Goal: Navigation & Orientation: Find specific page/section

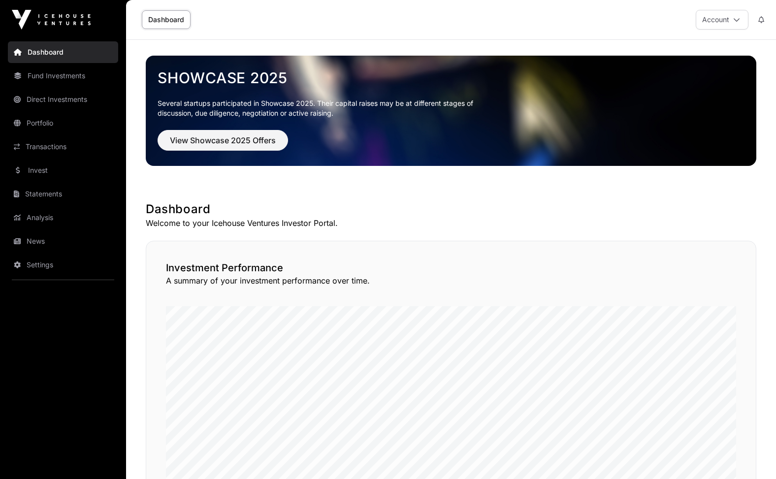
click at [37, 171] on link "Invest" at bounding box center [63, 171] width 110 height 22
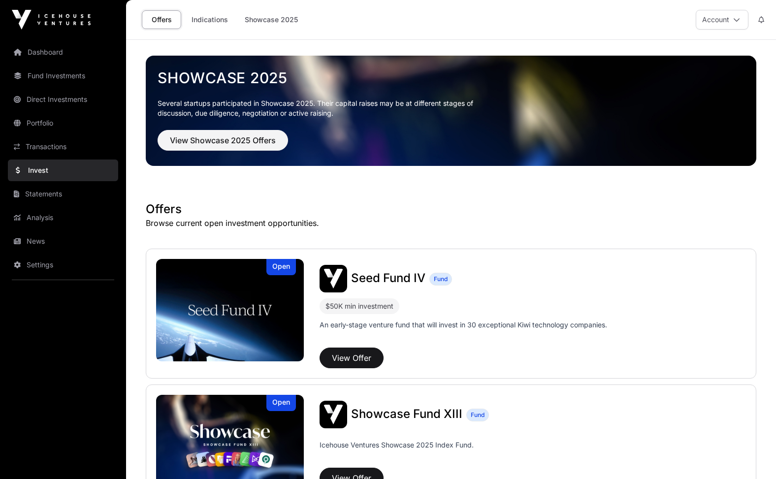
click at [38, 78] on link "Fund Investments" at bounding box center [63, 76] width 110 height 22
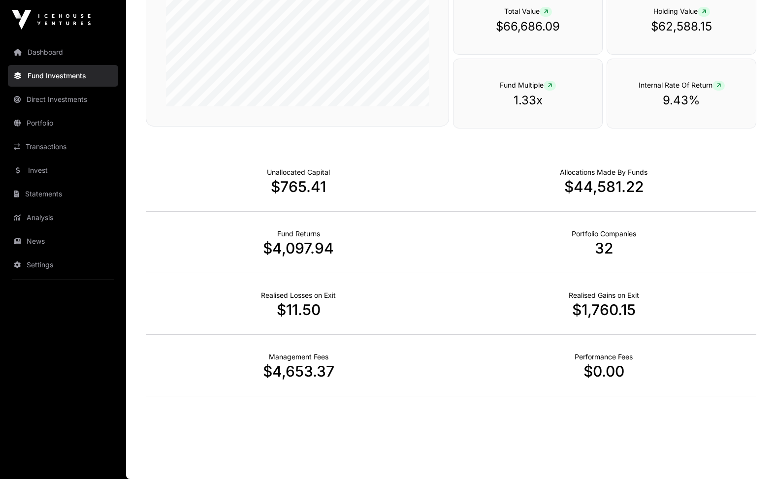
scroll to position [266, 0]
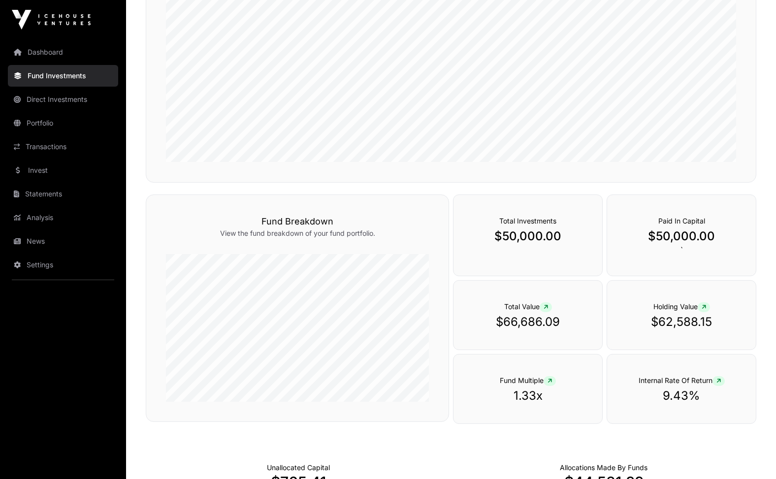
click at [60, 100] on link "Direct Investments" at bounding box center [63, 100] width 110 height 22
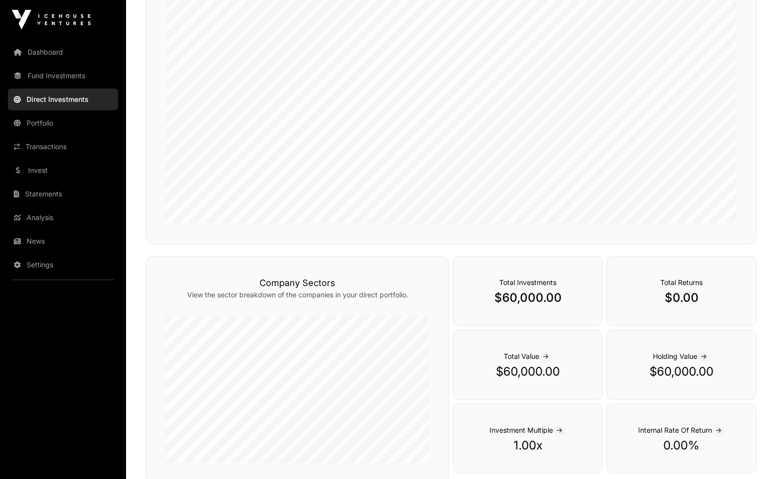
scroll to position [259, 0]
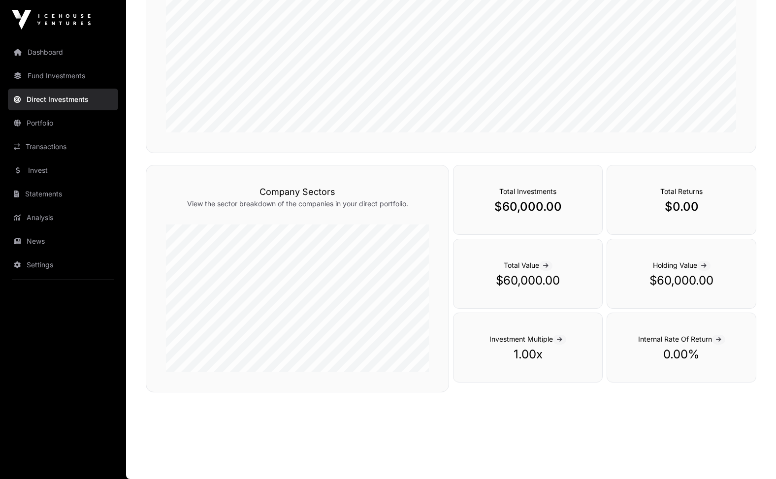
click at [47, 124] on link "Portfolio" at bounding box center [63, 123] width 110 height 22
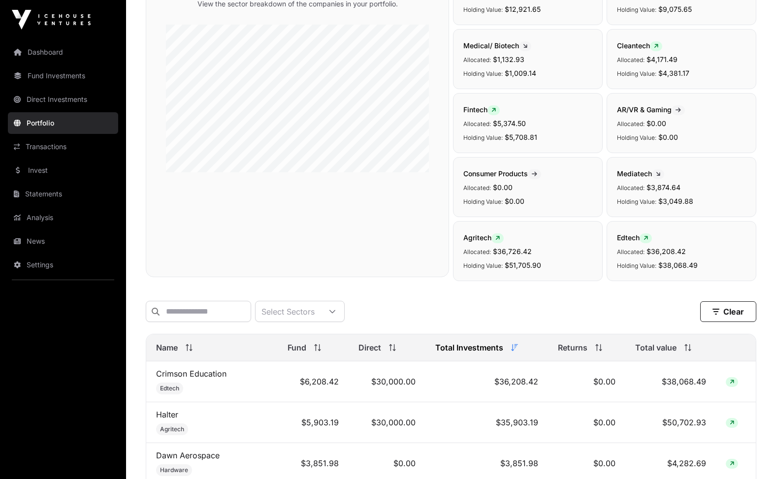
scroll to position [246, 0]
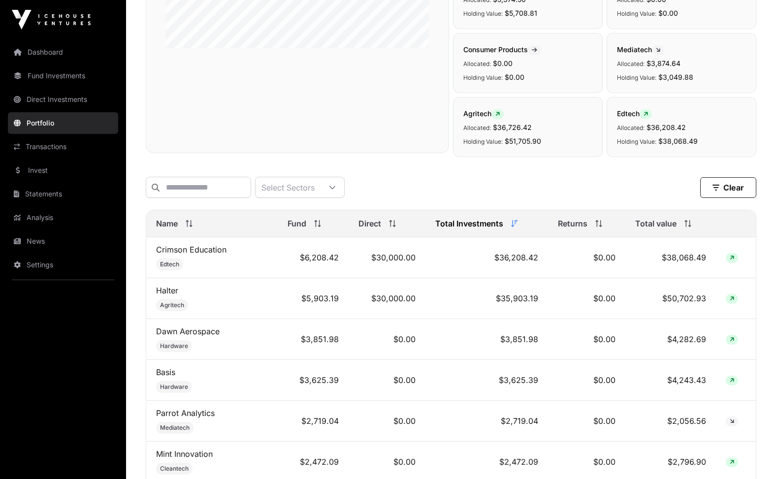
click at [191, 227] on icon at bounding box center [189, 223] width 7 height 7
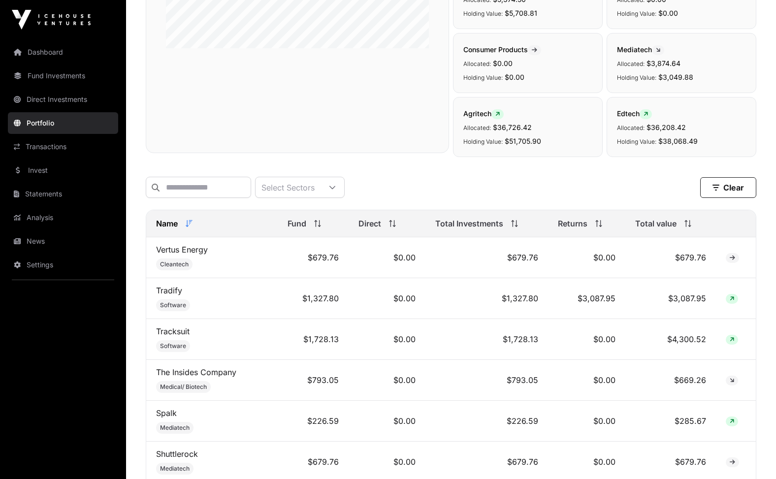
click at [191, 227] on icon at bounding box center [189, 223] width 7 height 7
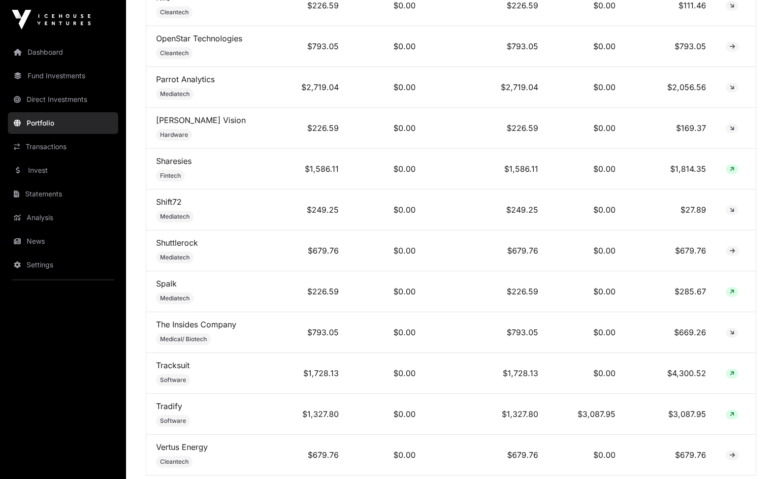
scroll to position [1156, 0]
